Goal: Task Accomplishment & Management: Manage account settings

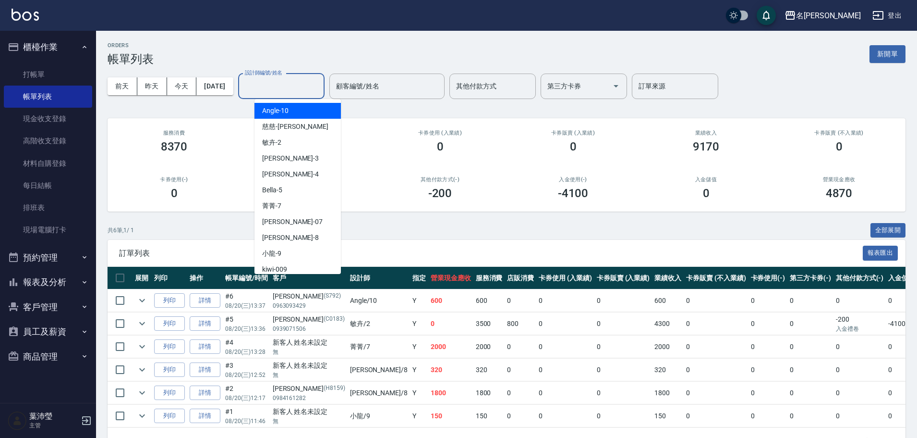
click at [294, 94] on input "設計師編號/姓名" at bounding box center [282, 86] width 78 height 17
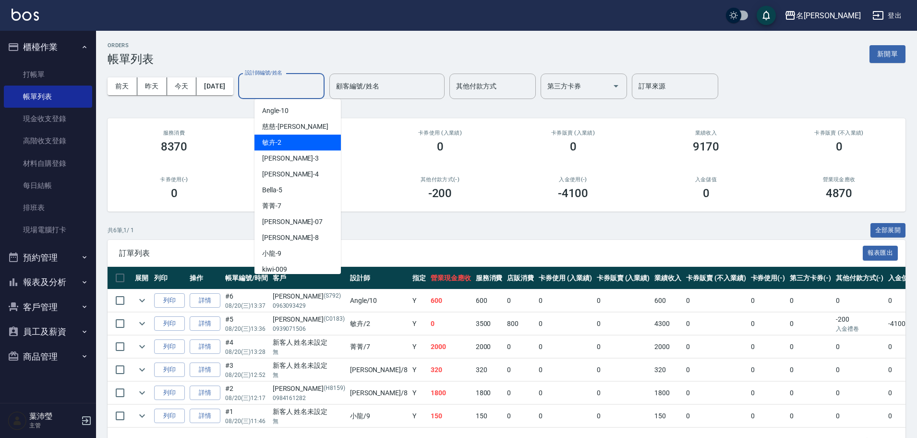
click at [292, 138] on div "敏卉 -2" at bounding box center [298, 142] width 86 height 16
type input "敏卉-2"
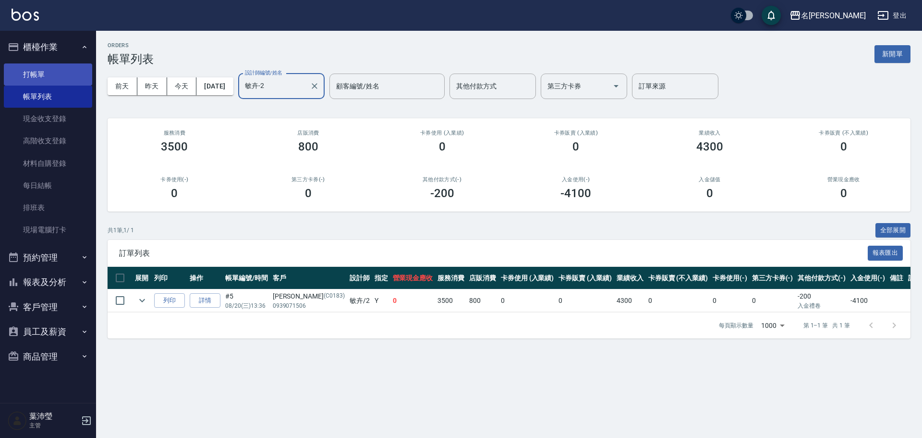
click at [60, 77] on link "打帳單" at bounding box center [48, 74] width 88 height 22
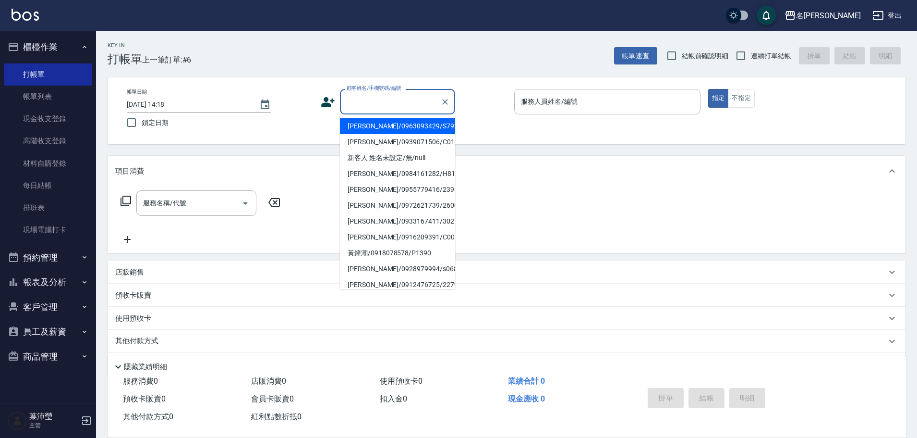
click at [363, 102] on input "顧客姓名/手機號碼/編號" at bounding box center [390, 101] width 92 height 17
click at [379, 268] on li "[PERSON_NAME]/0911404968/C0440" at bounding box center [397, 269] width 115 height 16
type input "[PERSON_NAME]/0911404968/C0440"
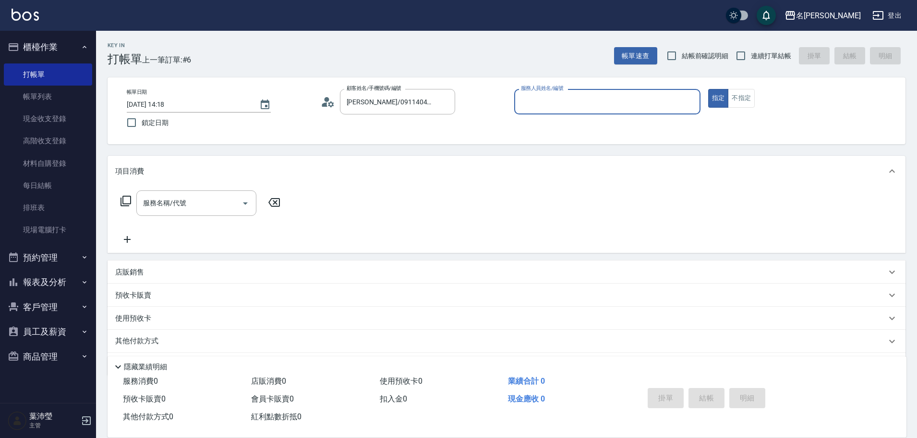
type input "敏卉-2"
click at [126, 199] on icon at bounding box center [126, 201] width 12 height 12
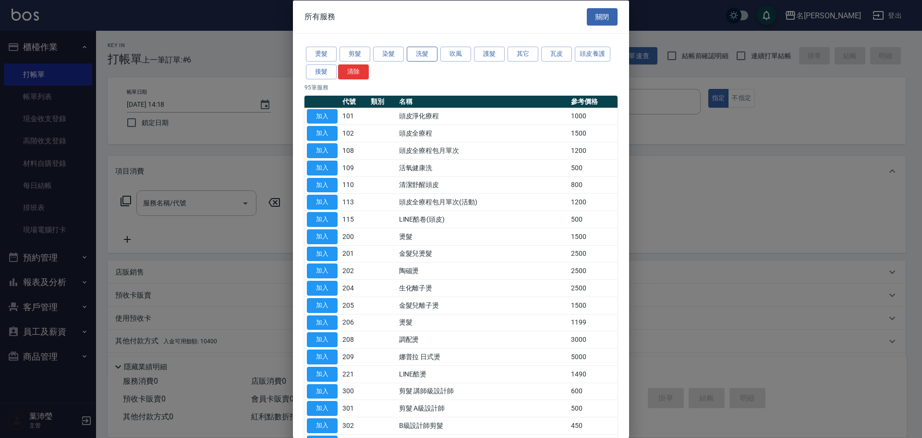
click at [425, 53] on button "洗髮" at bounding box center [422, 54] width 31 height 15
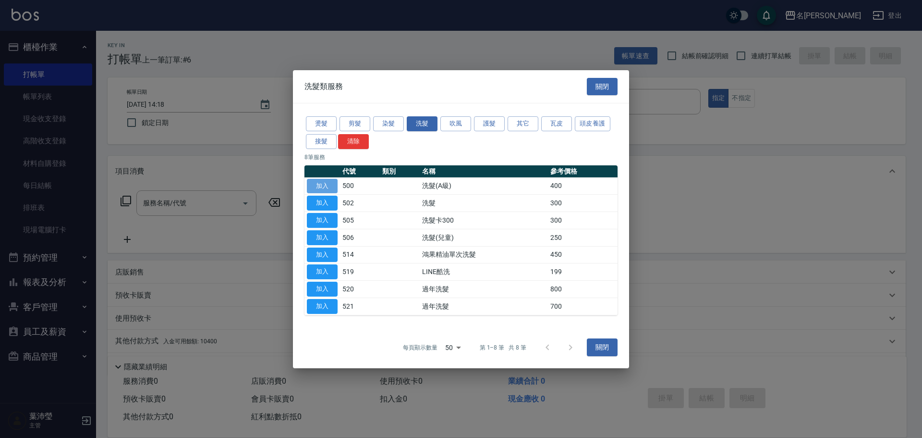
click at [320, 184] on button "加入" at bounding box center [322, 185] width 31 height 15
type input "洗髮(A級)(500)"
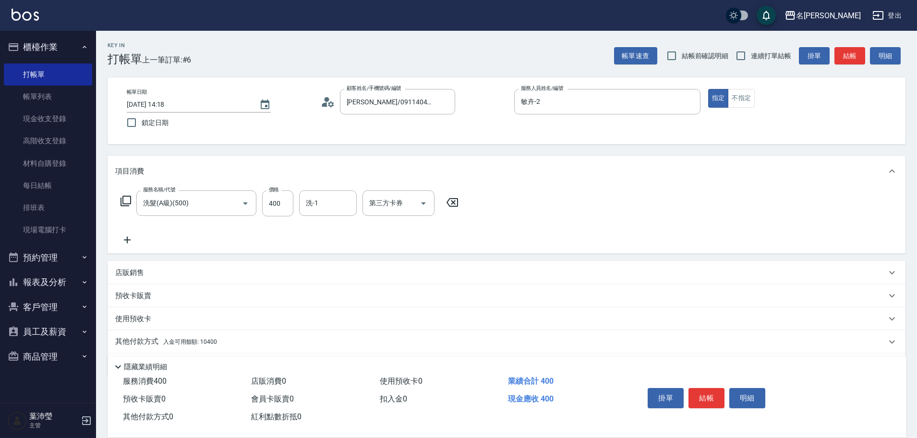
click at [125, 199] on icon at bounding box center [126, 201] width 12 height 12
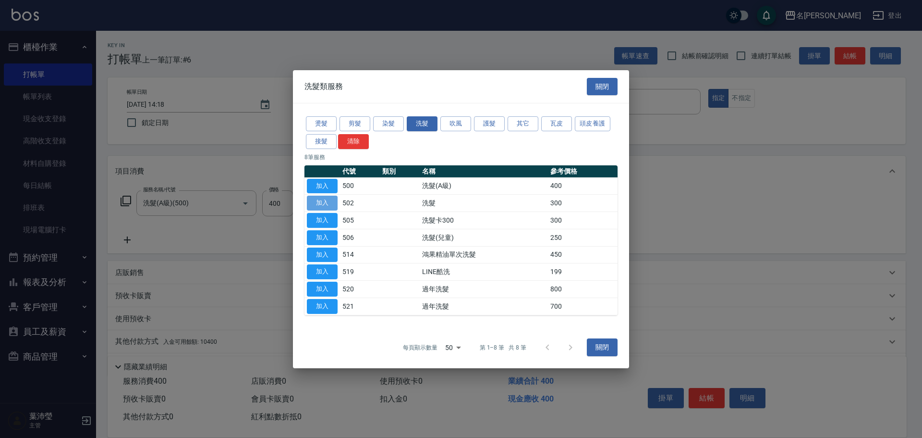
click at [325, 200] on button "加入" at bounding box center [322, 202] width 31 height 15
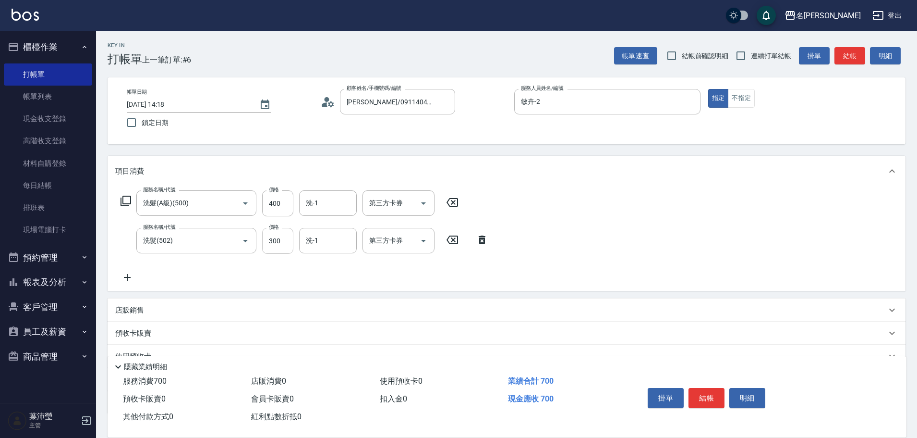
click at [281, 243] on input "300" at bounding box center [277, 241] width 31 height 26
click at [481, 241] on icon at bounding box center [482, 239] width 7 height 9
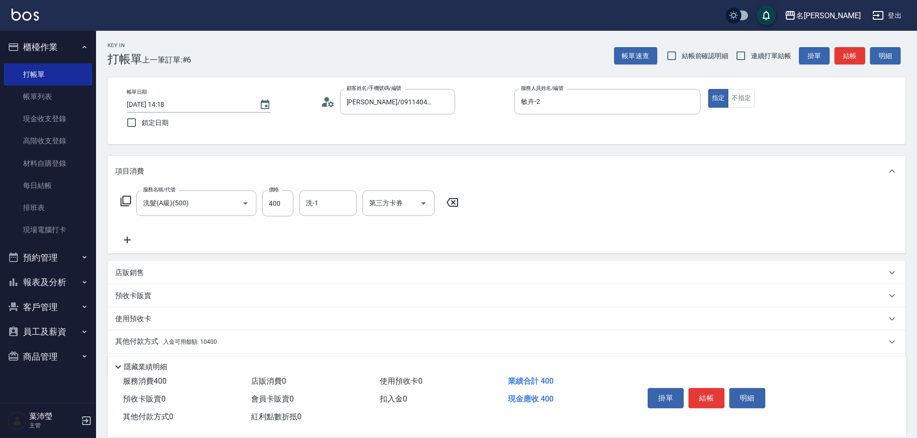
click at [128, 199] on icon at bounding box center [126, 201] width 12 height 12
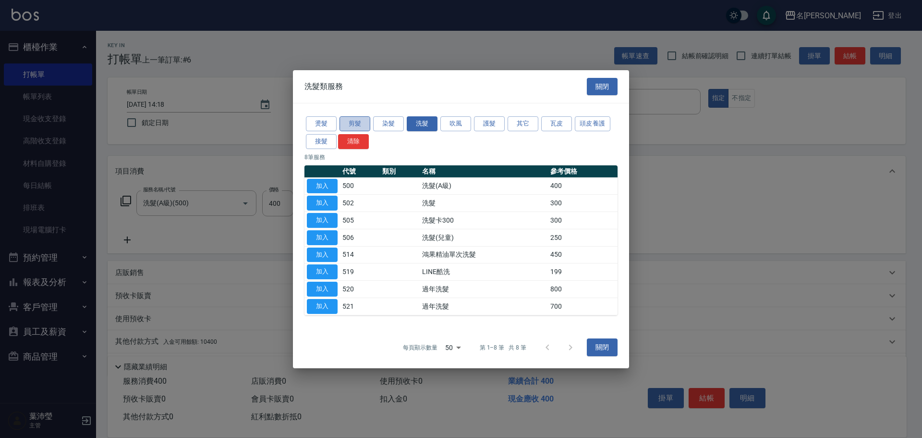
click at [347, 125] on button "剪髮" at bounding box center [355, 123] width 31 height 15
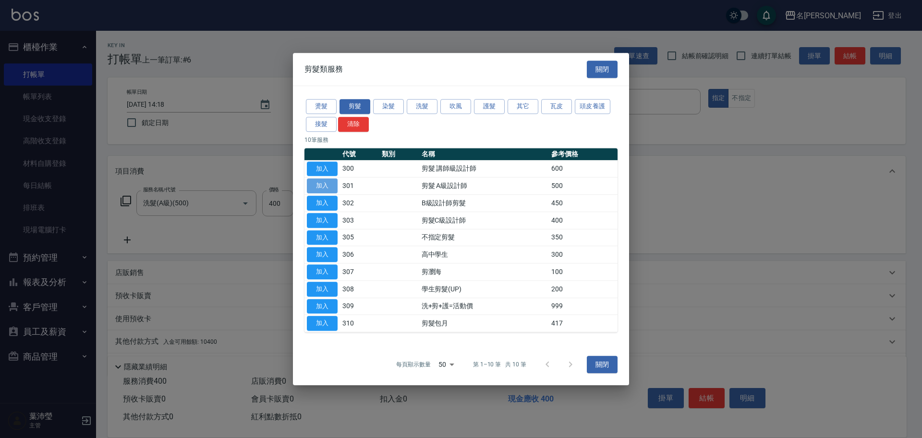
click at [326, 179] on button "加入" at bounding box center [322, 185] width 31 height 15
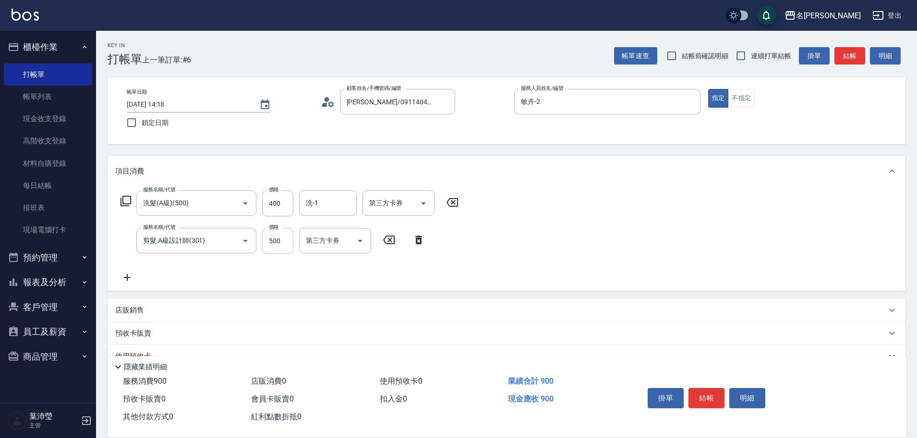
click at [287, 244] on input "500" at bounding box center [277, 241] width 31 height 26
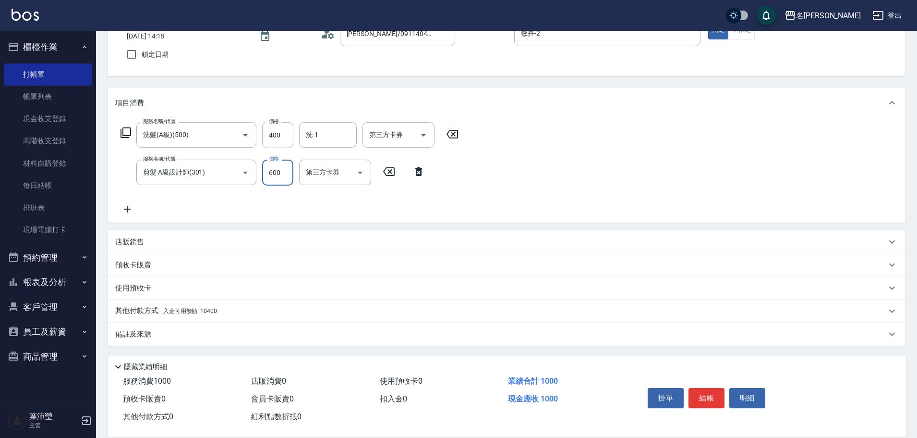
type input "600"
click at [146, 310] on p "其他付款方式 入金可用餘額: 10400" at bounding box center [166, 310] width 102 height 11
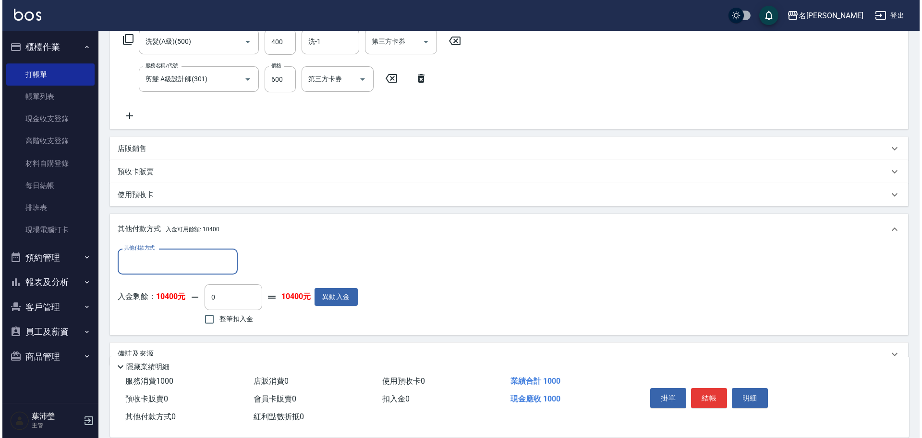
scroll to position [182, 0]
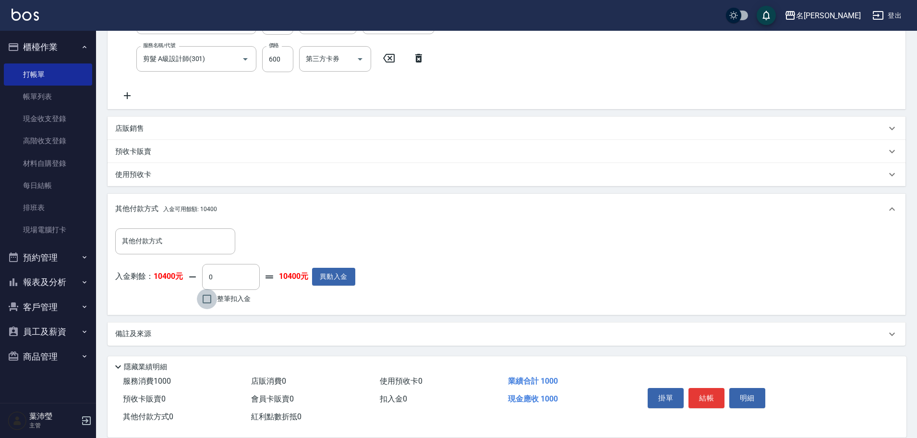
click at [204, 298] on input "整筆扣入金" at bounding box center [207, 299] width 20 height 20
checkbox input "true"
type input "1000"
click at [738, 390] on button "明細" at bounding box center [748, 398] width 36 height 20
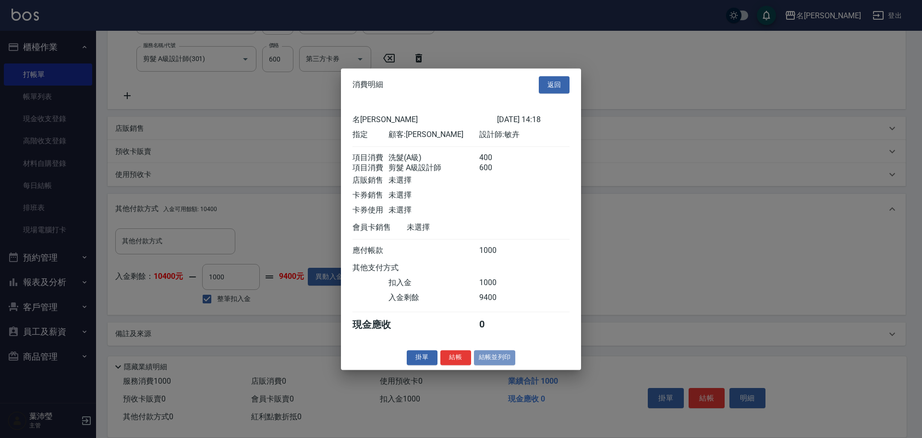
drag, startPoint x: 493, startPoint y: 365, endPoint x: 492, endPoint y: 360, distance: 4.9
click at [493, 365] on button "結帳並列印" at bounding box center [495, 357] width 42 height 15
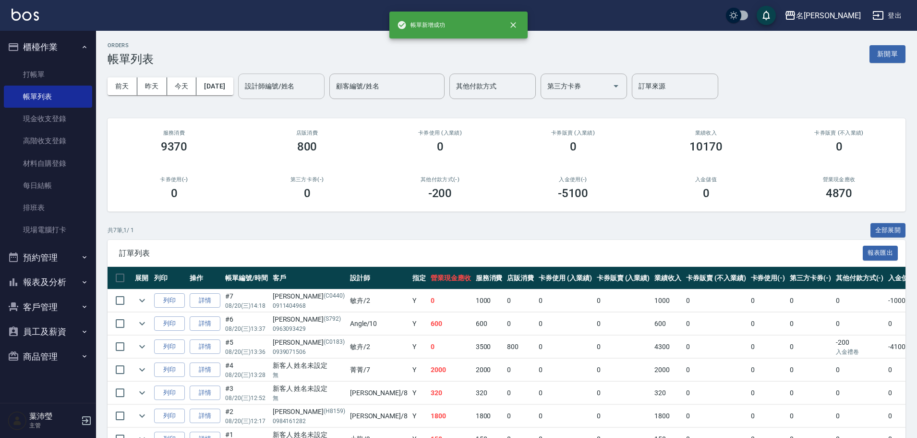
click at [298, 85] on input "設計師編號/姓名" at bounding box center [282, 86] width 78 height 17
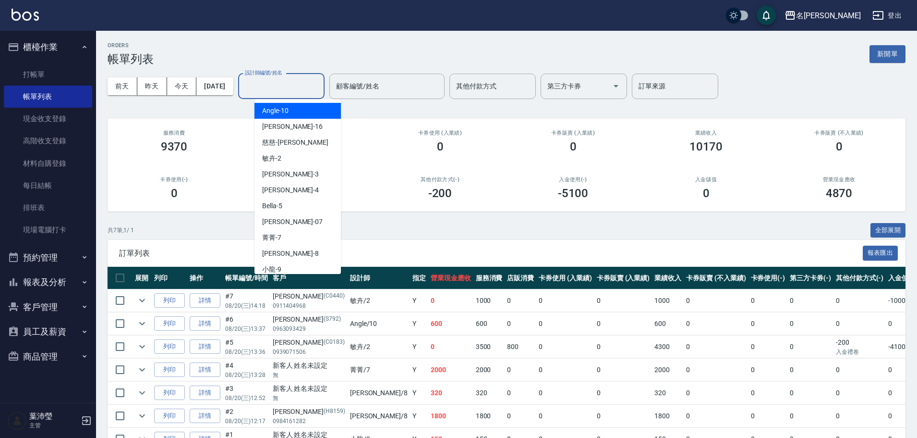
click at [298, 108] on div "Angle -10" at bounding box center [298, 111] width 86 height 16
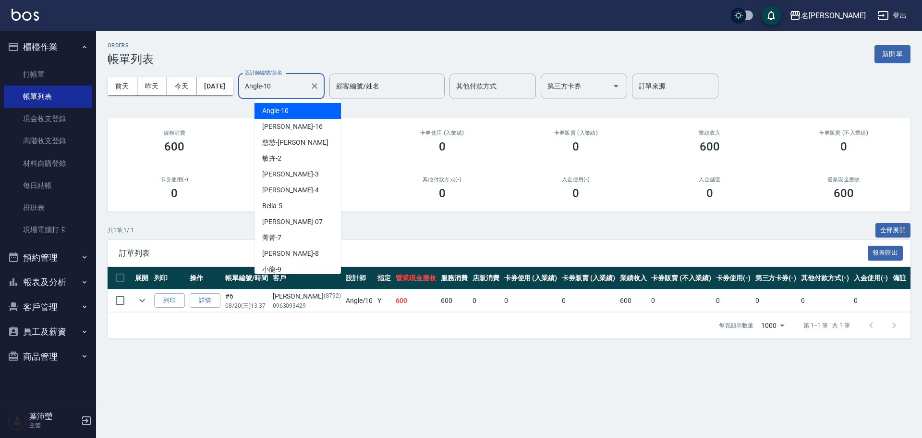
click at [299, 90] on input "Angle-10" at bounding box center [274, 86] width 63 height 17
click at [286, 159] on div "敏卉 -2" at bounding box center [298, 158] width 86 height 16
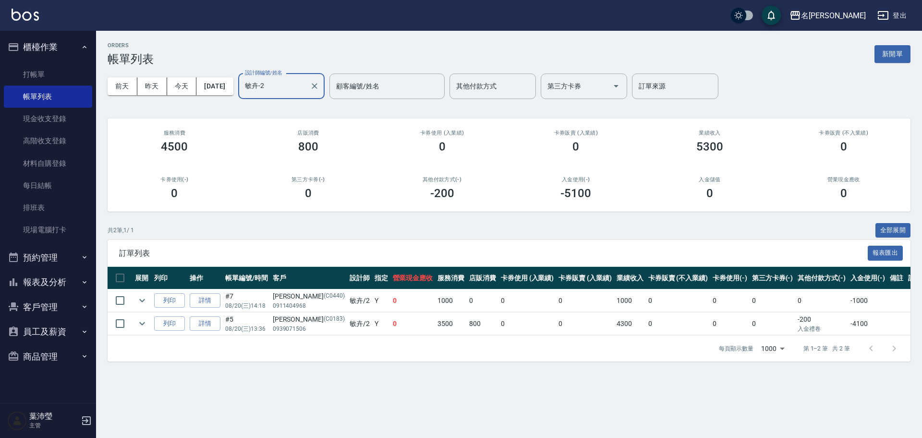
click at [305, 81] on input "敏卉-2" at bounding box center [274, 86] width 63 height 17
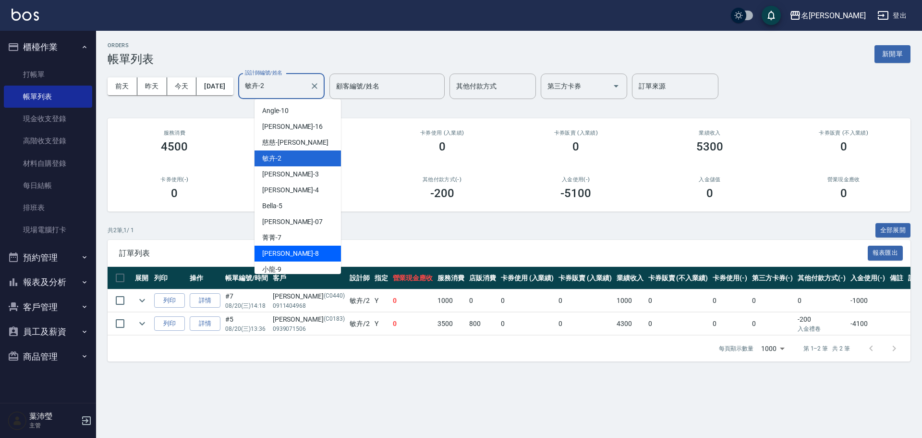
click at [292, 255] on div "Emma -8" at bounding box center [298, 253] width 86 height 16
type input "Emma-8"
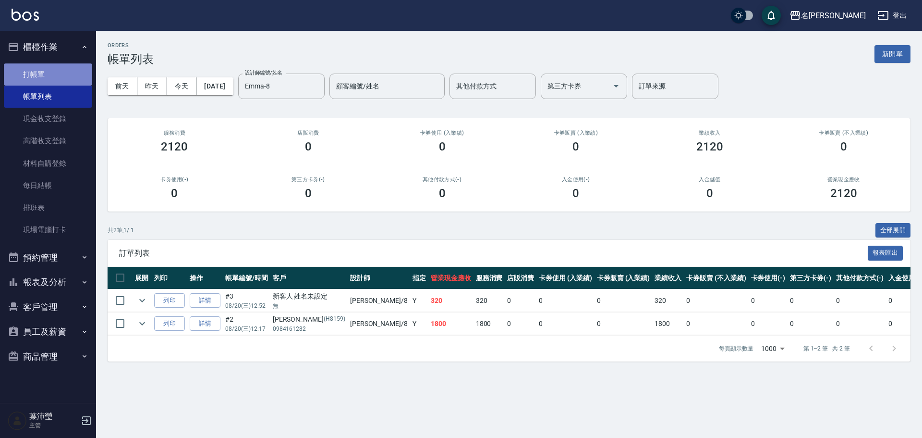
click at [68, 73] on link "打帳單" at bounding box center [48, 74] width 88 height 22
